Goal: Check status: Check status

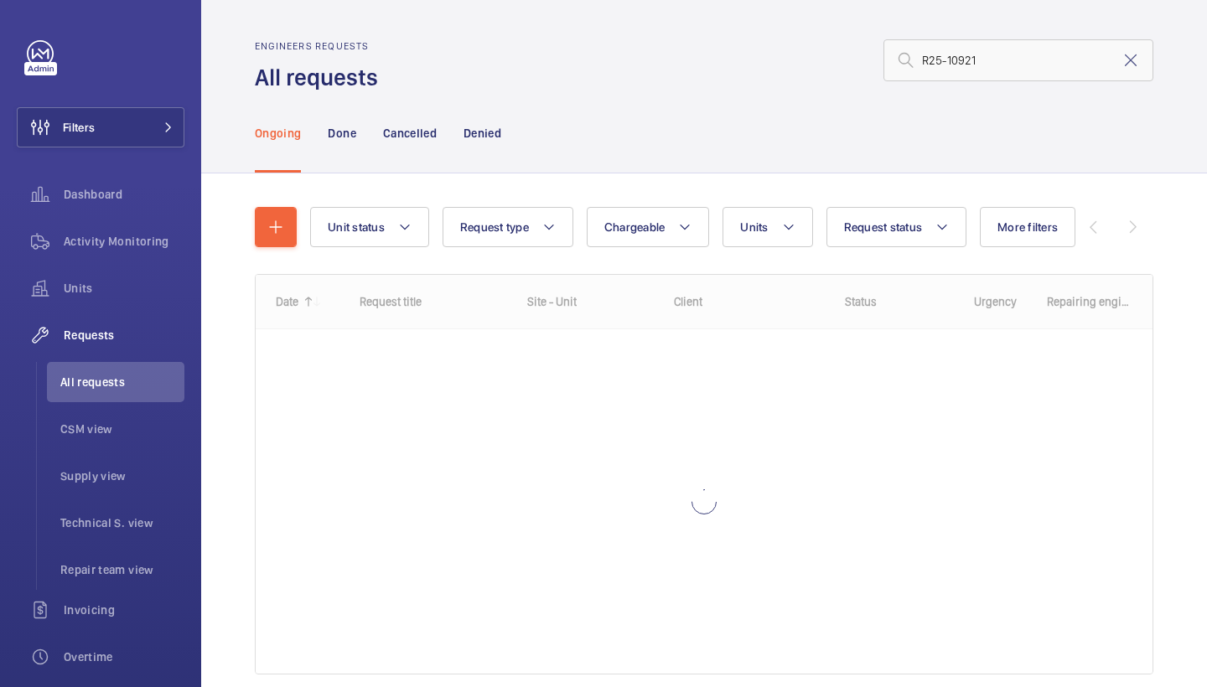
click at [636, 113] on div "Ongoing Done Cancelled Denied" at bounding box center [704, 133] width 898 height 80
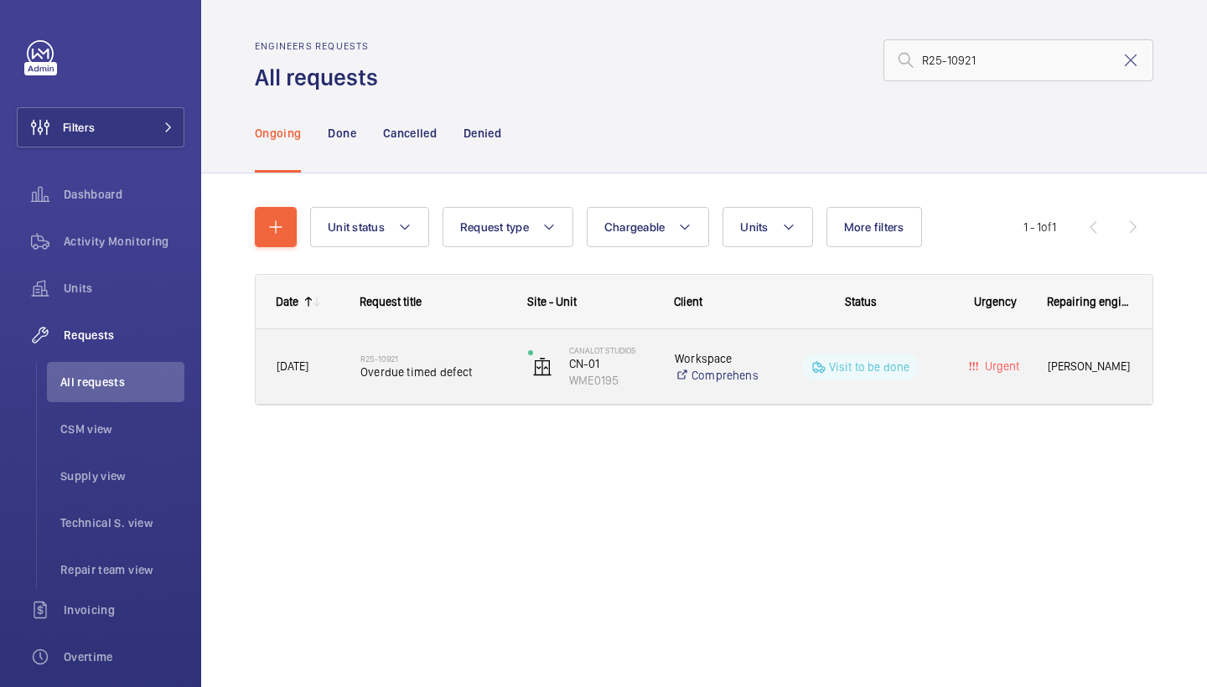
click at [423, 378] on span "Overdue timed defect" at bounding box center [433, 372] width 146 height 17
